Goal: Check status

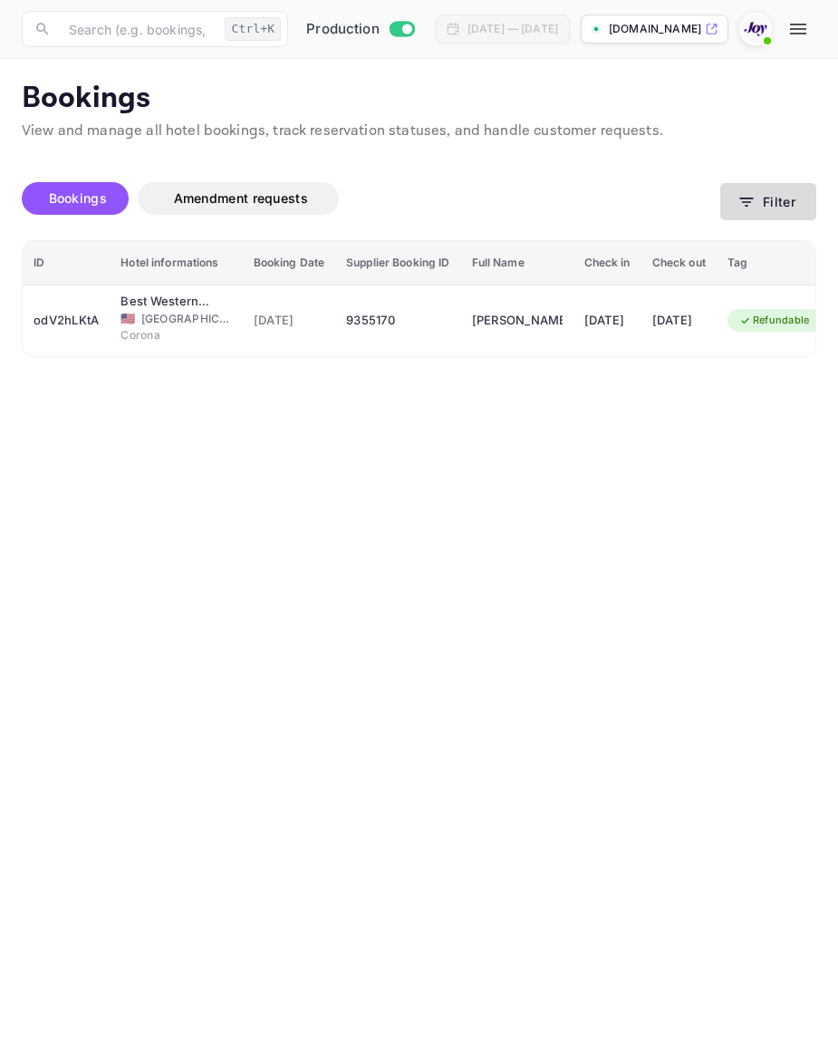
click at [766, 200] on button "Filter" at bounding box center [768, 201] width 96 height 37
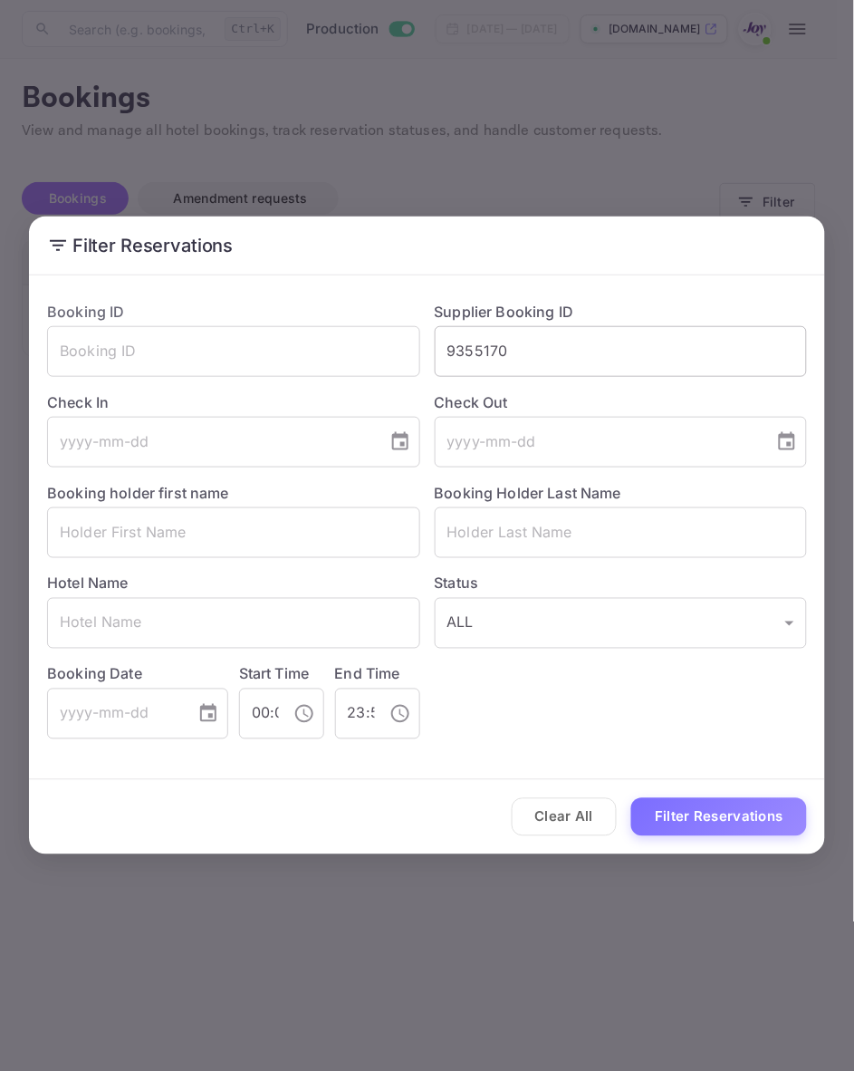
click at [587, 335] on input "9355170" at bounding box center [621, 351] width 373 height 51
paste input "8298937"
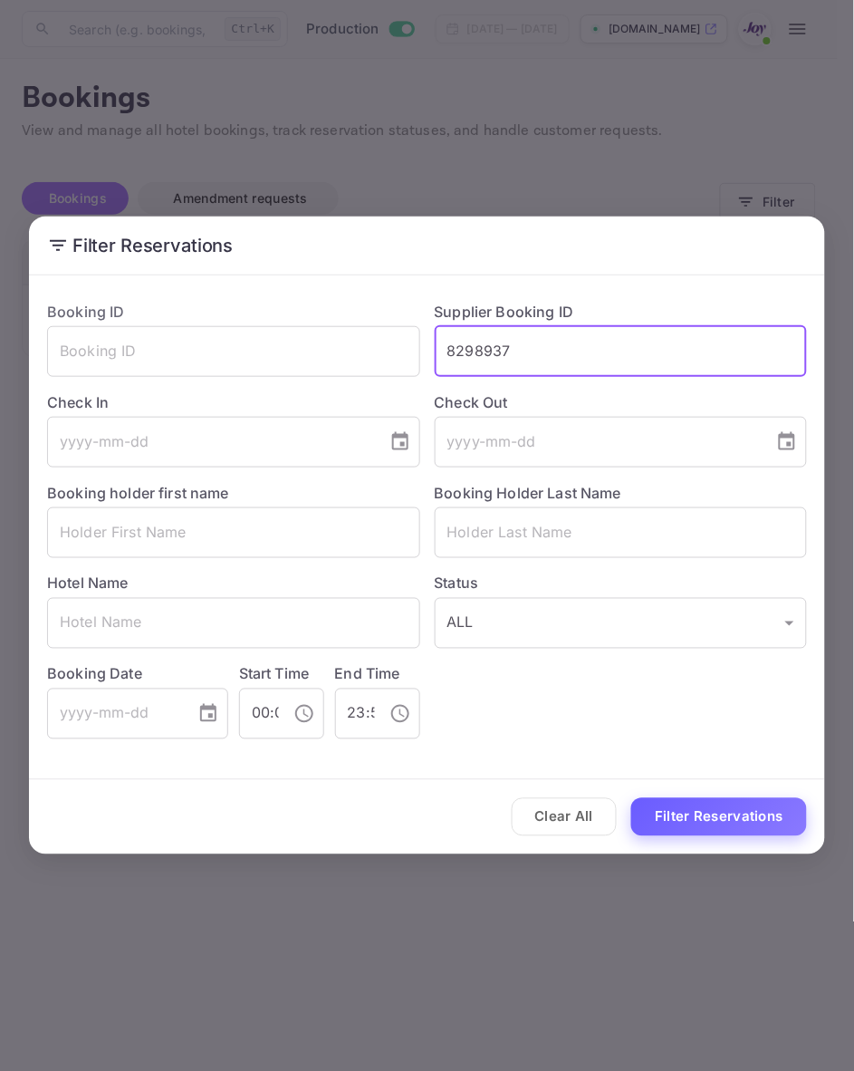
type input "8298937"
click at [759, 809] on button "Filter Reservations" at bounding box center [719, 817] width 176 height 39
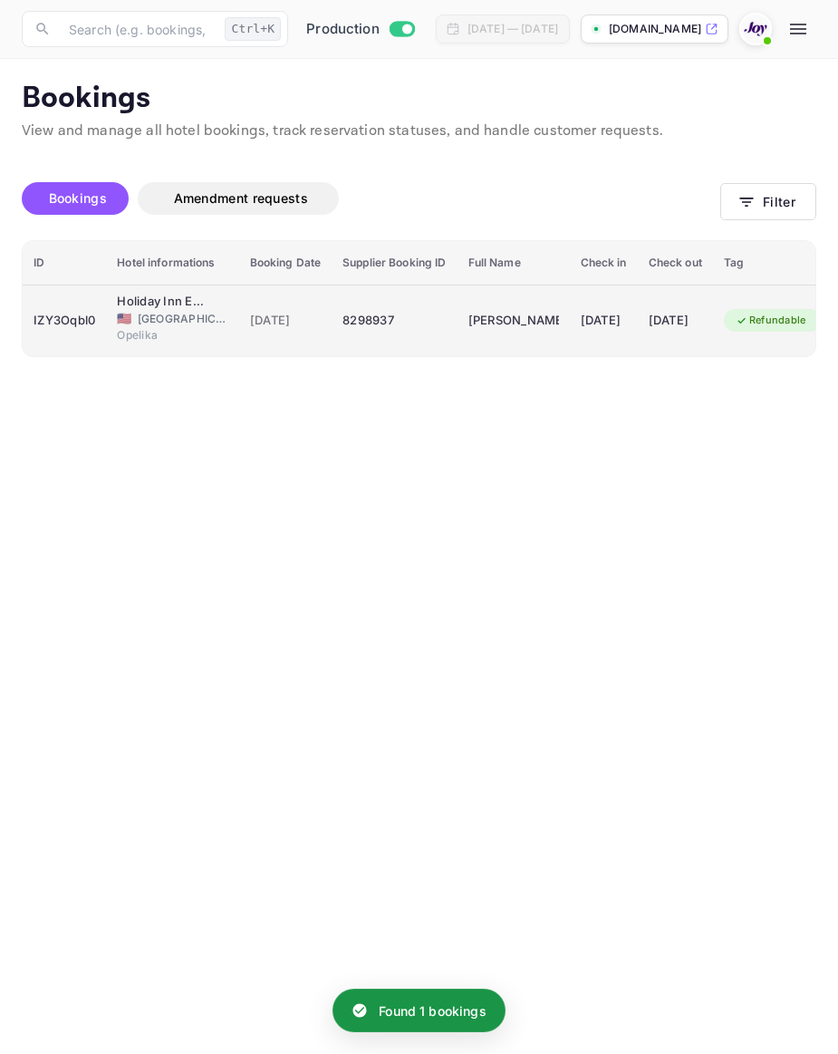
click at [550, 323] on div "[PERSON_NAME]" at bounding box center [513, 320] width 91 height 29
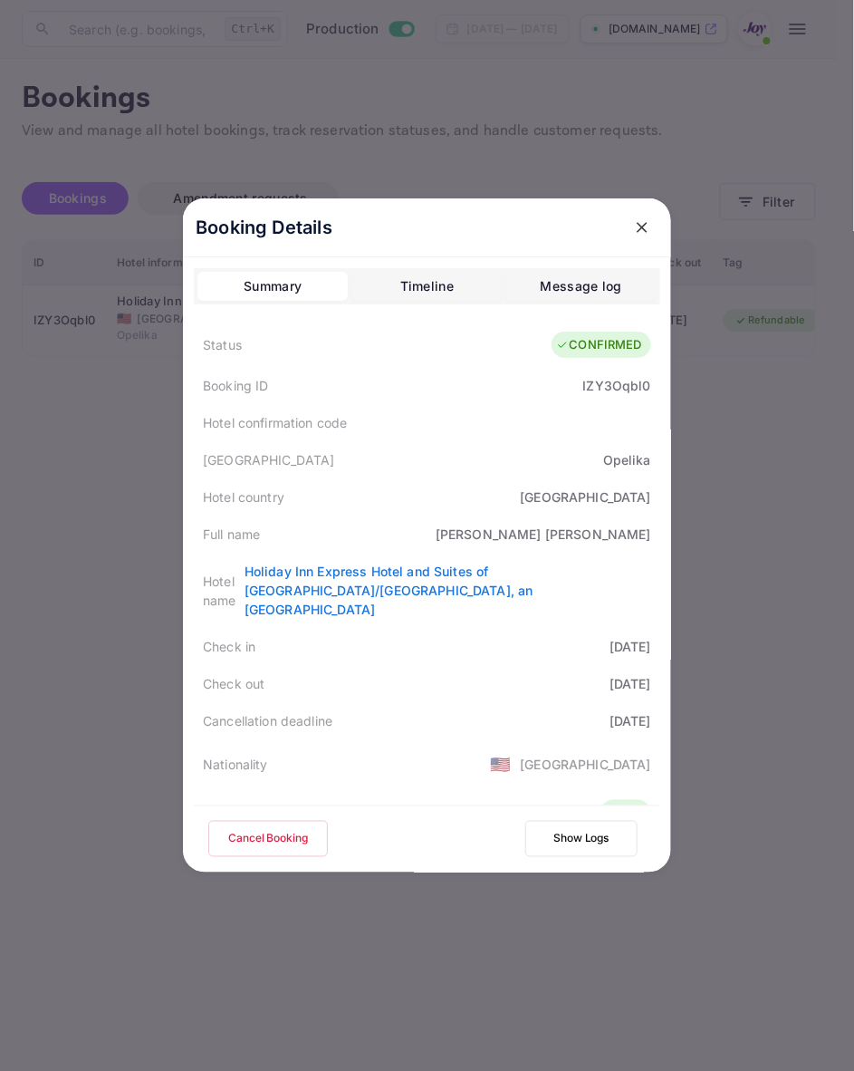
click at [610, 540] on div "[PERSON_NAME]" at bounding box center [544, 534] width 216 height 19
copy div "[PERSON_NAME]"
